Goal: Transaction & Acquisition: Purchase product/service

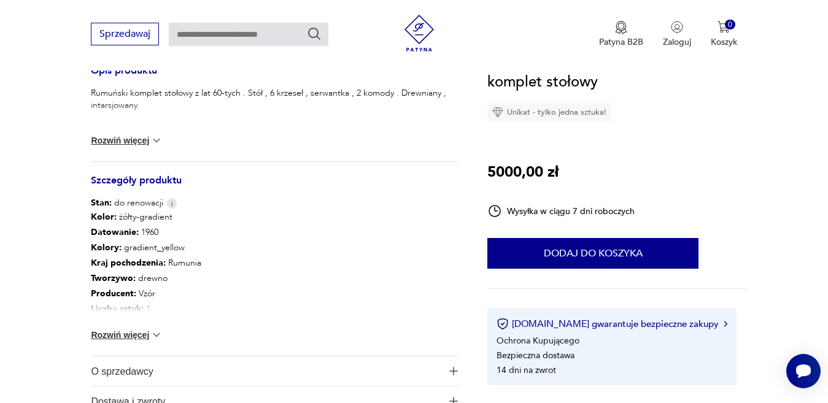
scroll to position [508, 0]
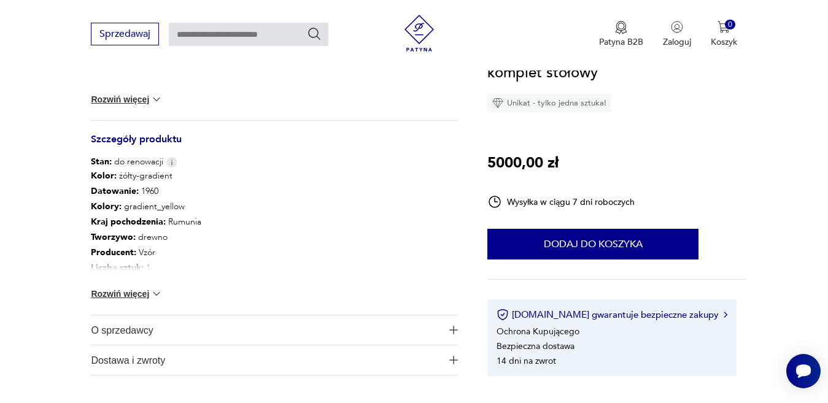
click at [112, 291] on button "Rozwiń więcej" at bounding box center [126, 294] width 71 height 12
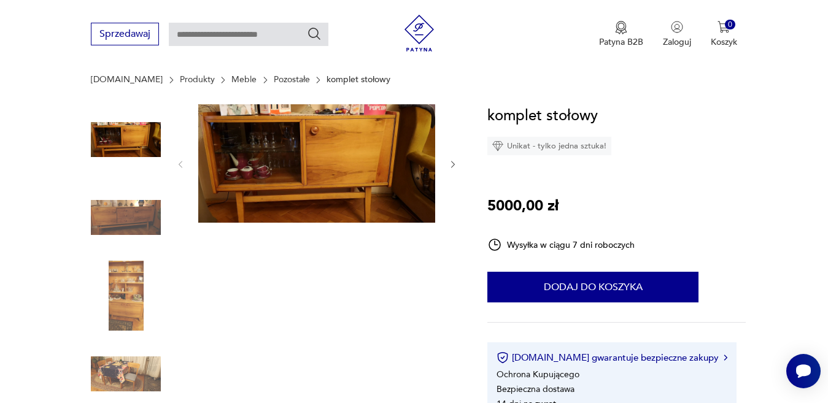
scroll to position [74, 0]
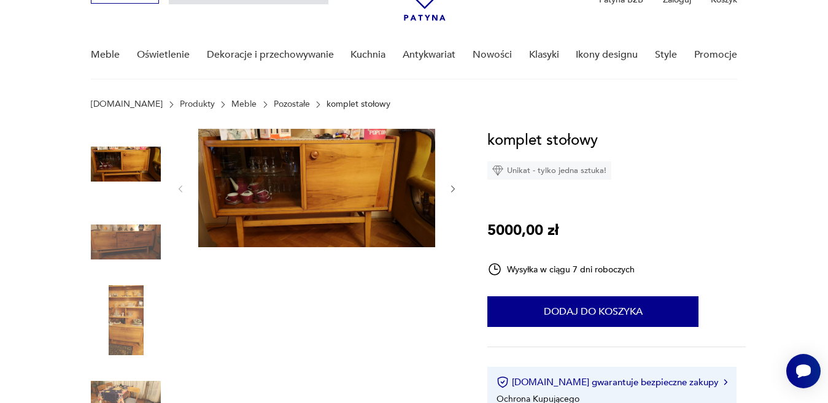
click at [449, 188] on icon "button" at bounding box center [453, 189] width 10 height 10
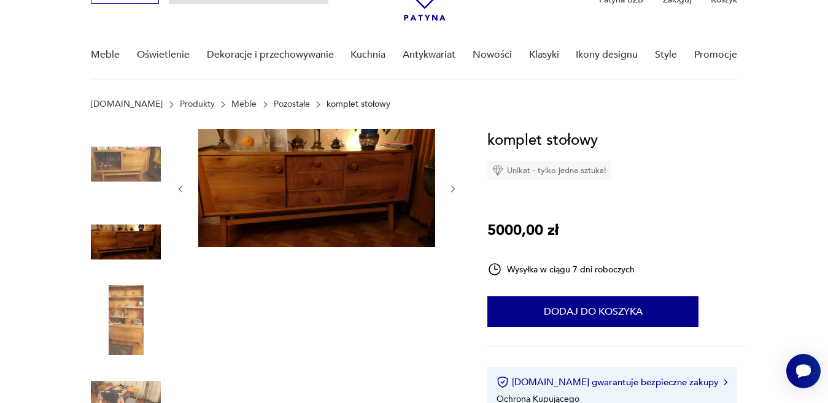
click at [449, 188] on icon "button" at bounding box center [453, 189] width 10 height 10
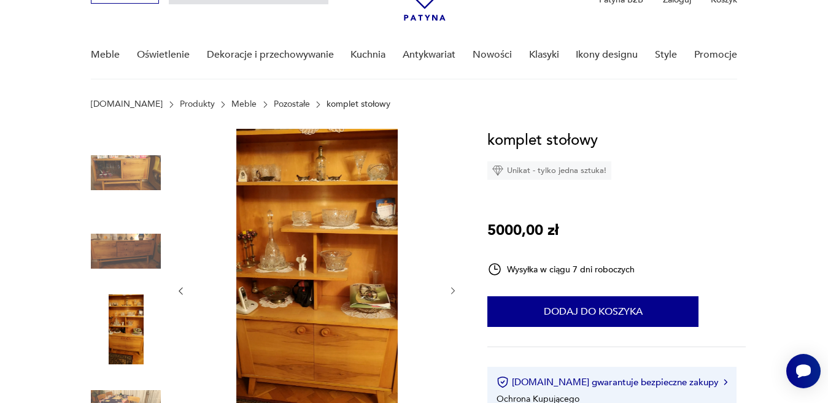
click at [452, 291] on icon "button" at bounding box center [453, 291] width 10 height 10
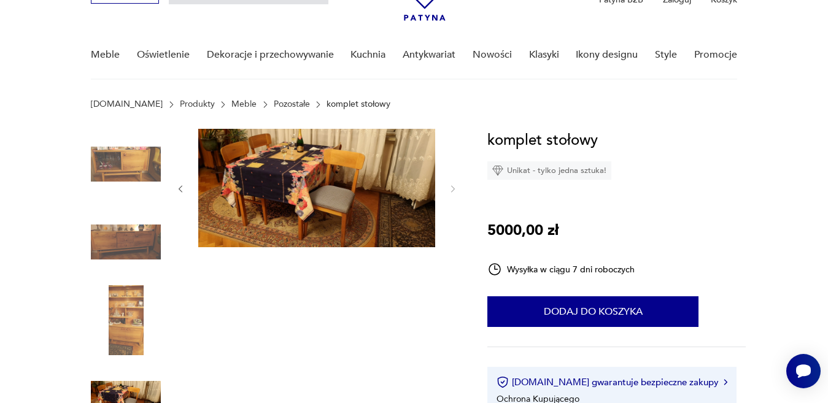
click at [452, 191] on icon "button" at bounding box center [453, 189] width 10 height 10
click at [180, 188] on icon "button" at bounding box center [181, 189] width 10 height 10
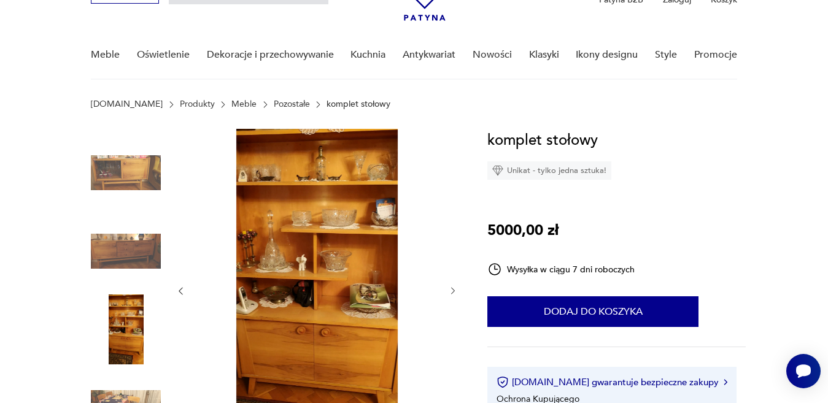
click at [180, 288] on icon "button" at bounding box center [181, 291] width 10 height 10
